Goal: Browse casually: Explore the website without a specific task or goal

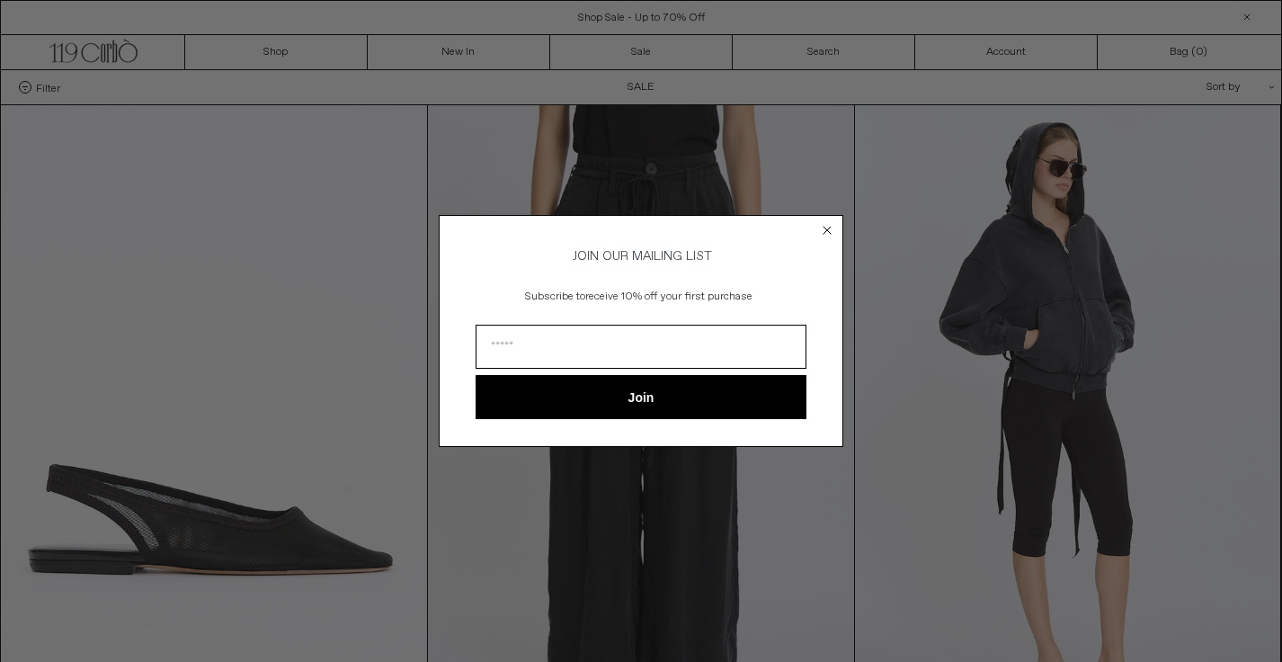
click at [825, 227] on circle "Close dialog" at bounding box center [827, 229] width 17 height 17
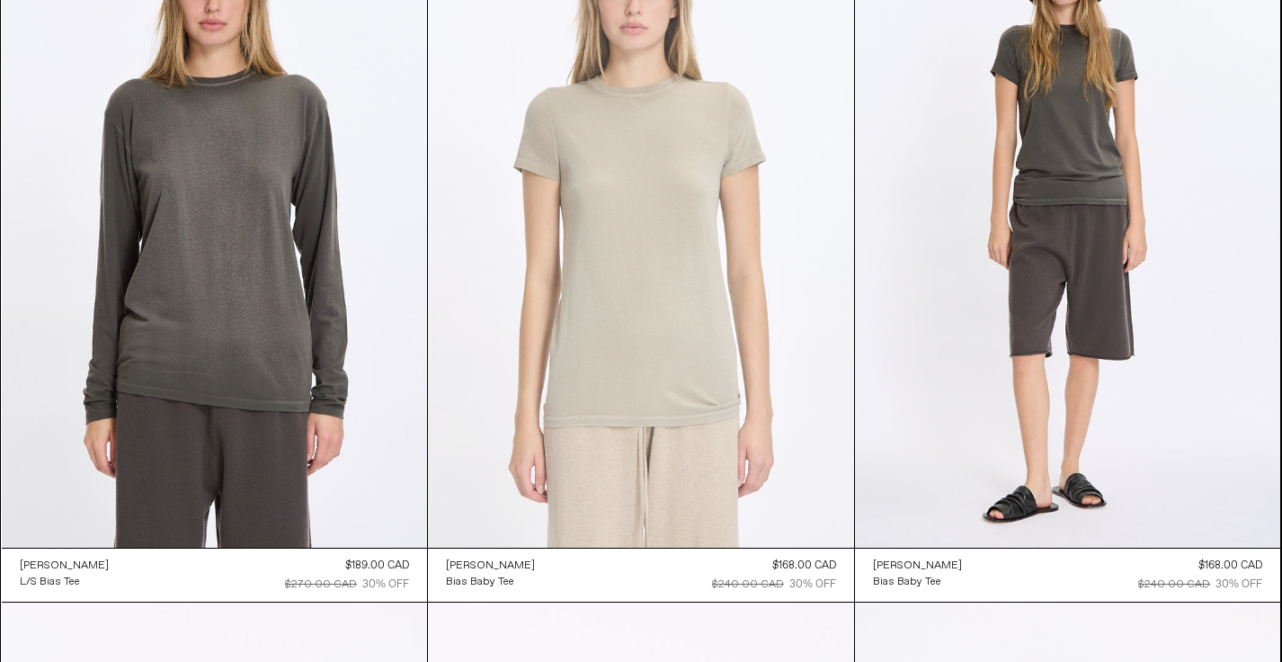
scroll to position [884, 0]
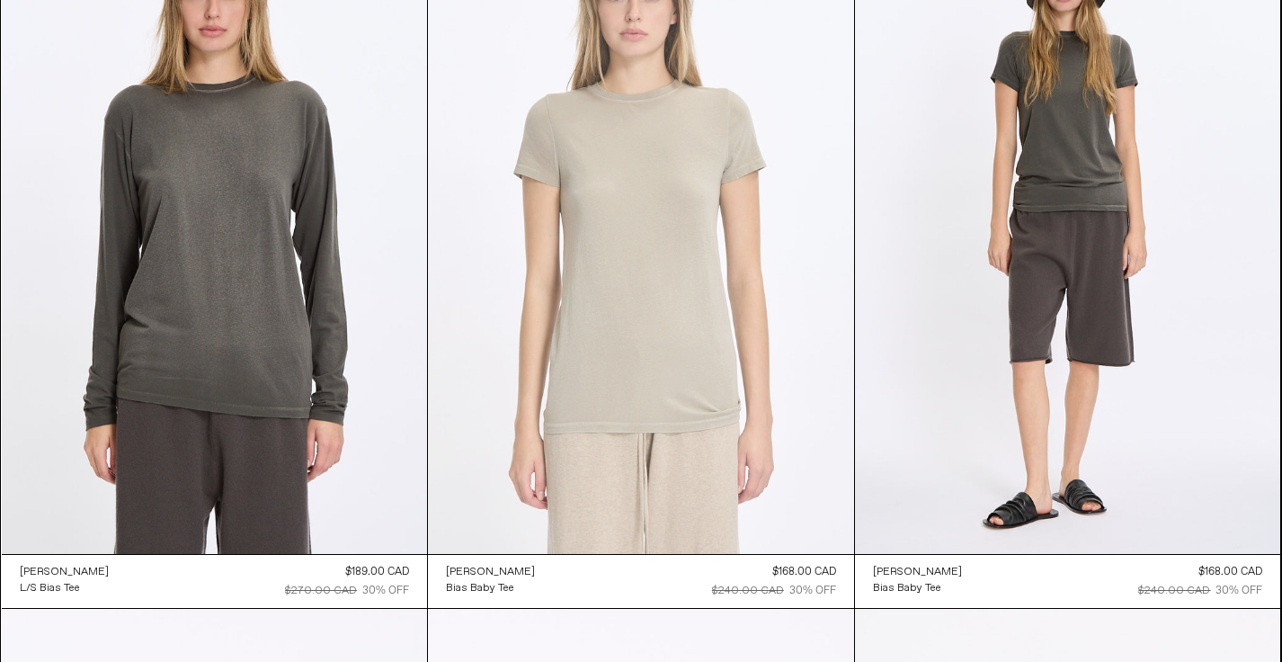
click at [691, 288] on at bounding box center [641, 234] width 426 height 639
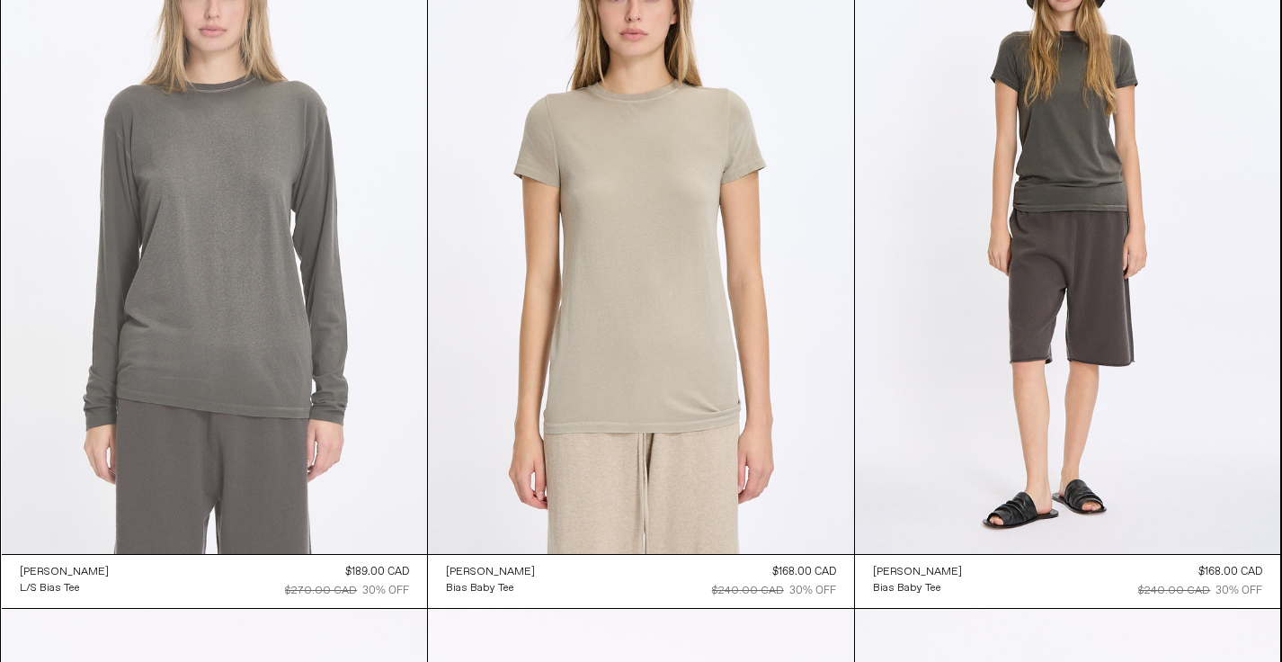
click at [111, 320] on at bounding box center [215, 234] width 426 height 638
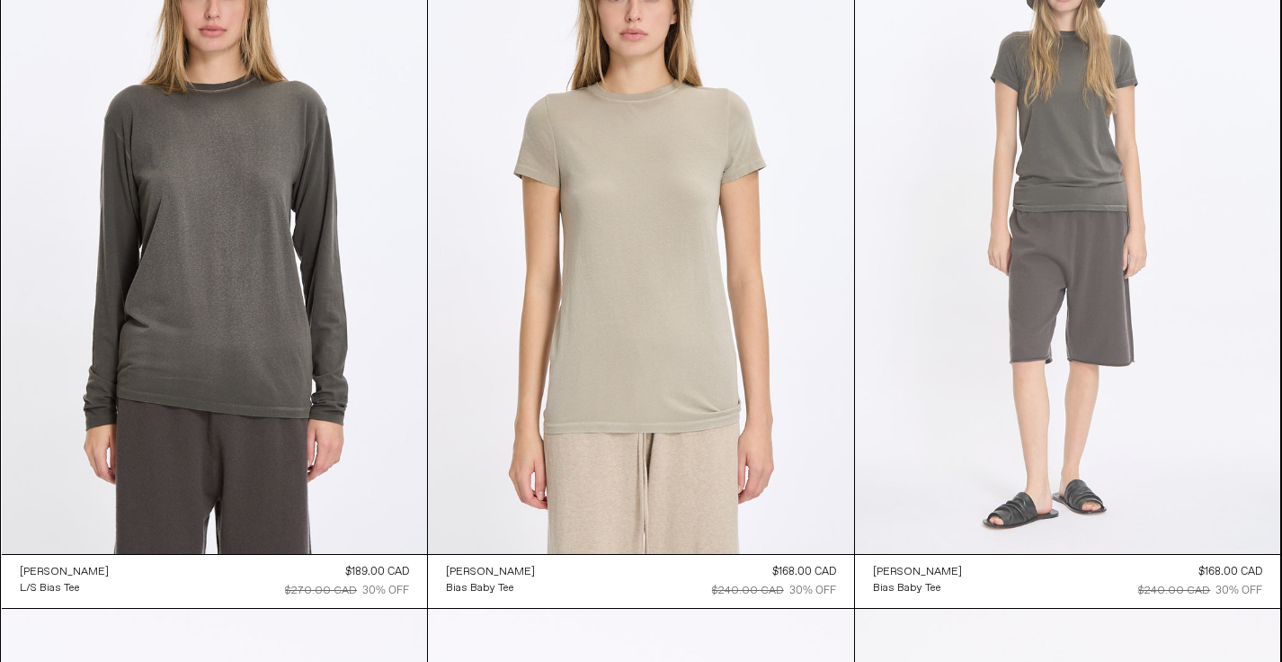
click at [1063, 319] on at bounding box center [1068, 234] width 426 height 638
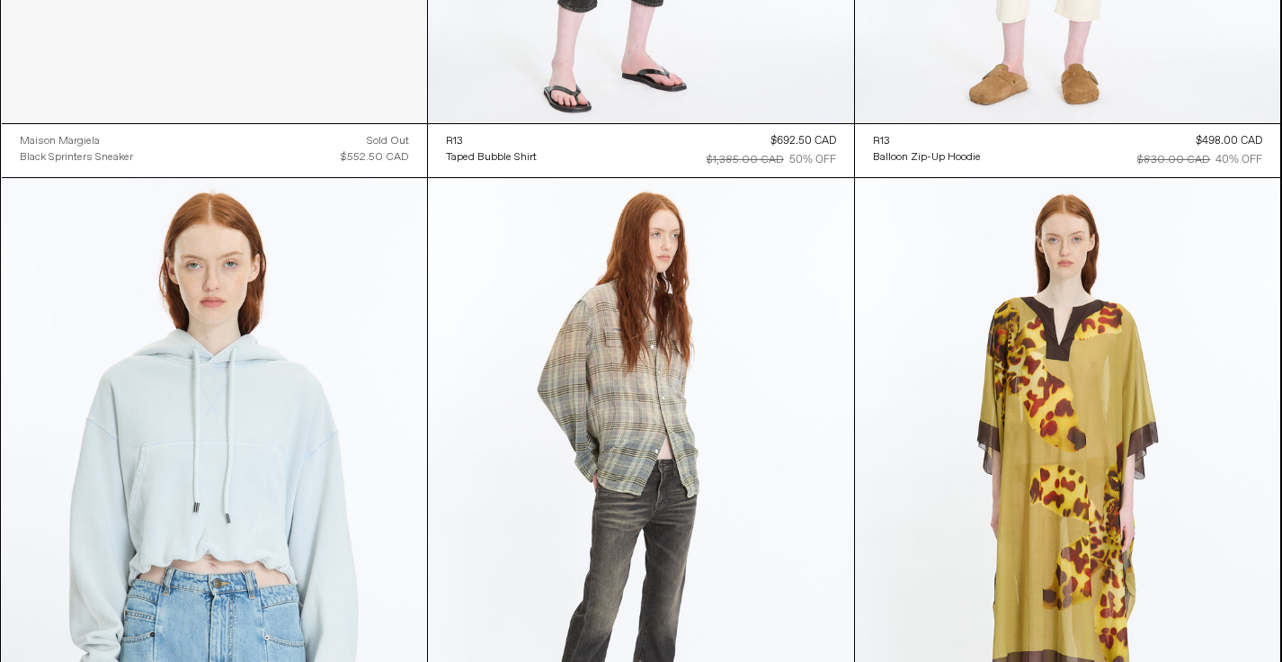
scroll to position [15956, 0]
